Goal: Find specific page/section: Find specific page/section

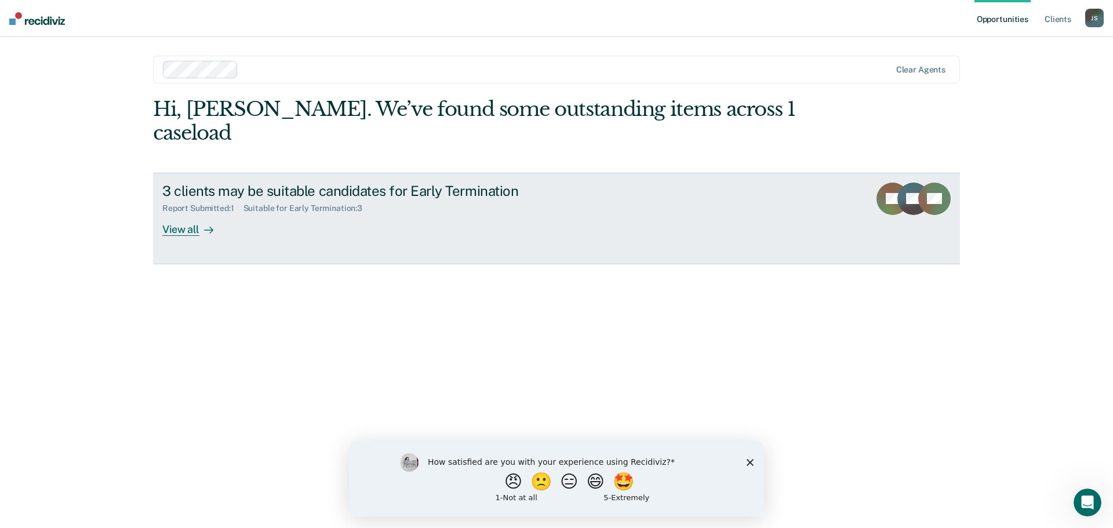
click at [185, 213] on div "View all" at bounding box center [194, 224] width 65 height 23
